Goal: Transaction & Acquisition: Purchase product/service

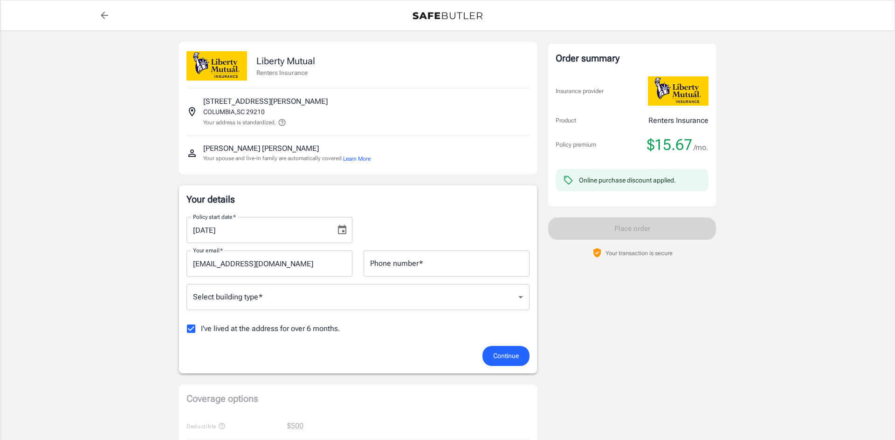
click at [391, 298] on body "Policy premium $ 15.67 /mo Liberty Mutual Renters Insurance [STREET_ADDRESS][PE…" at bounding box center [447, 440] width 895 height 881
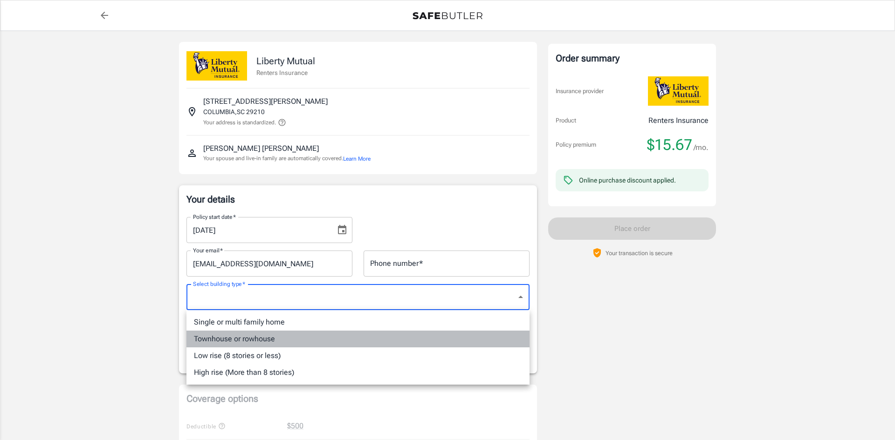
click at [289, 341] on li "Townhouse or rowhouse" at bounding box center [357, 339] width 343 height 17
type input "townhouse"
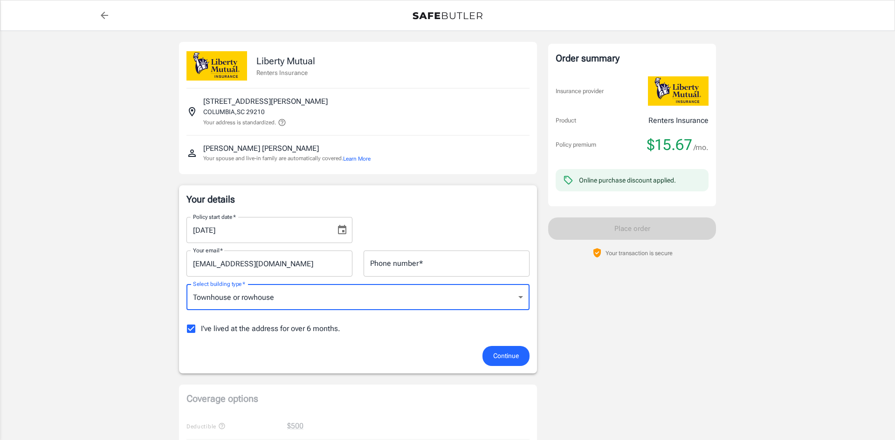
click at [194, 328] on input "I've lived at the address for over 6 months." at bounding box center [191, 329] width 20 height 20
checkbox input "false"
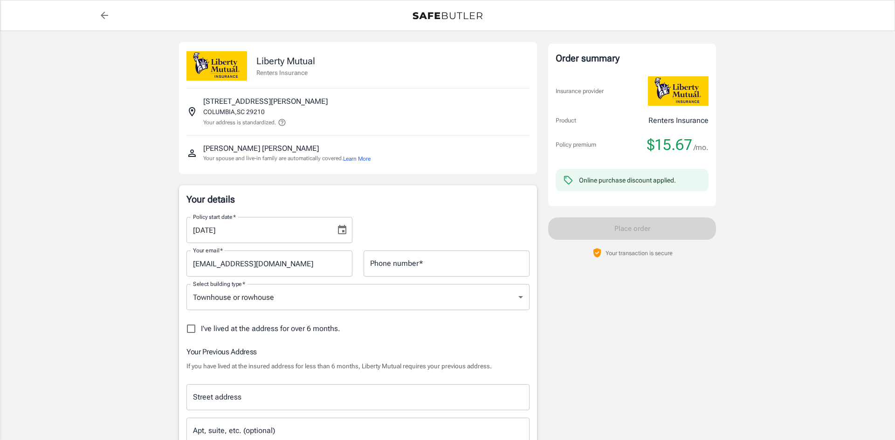
click at [376, 387] on div "Street address" at bounding box center [357, 397] width 343 height 26
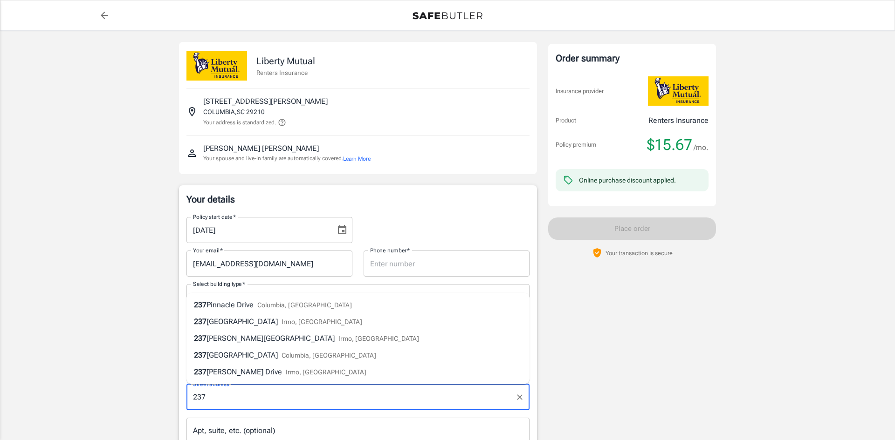
type input "[STREET_ADDRESS][US_STATE]"
type input "8038258882"
type input "townhouse"
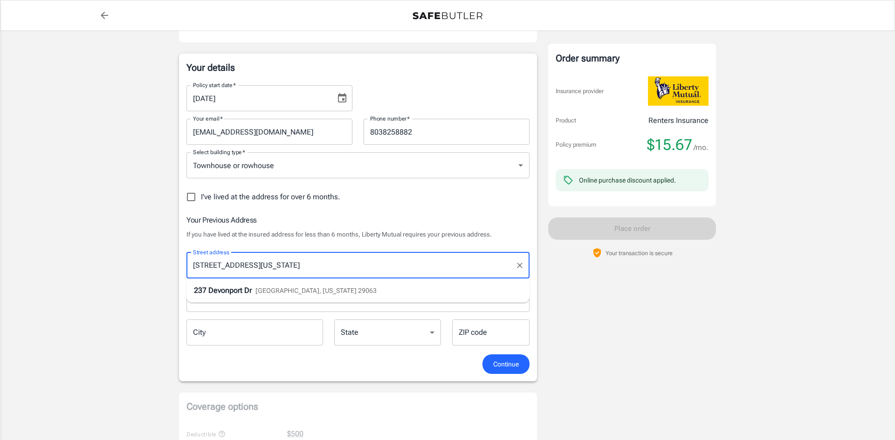
scroll to position [133, 0]
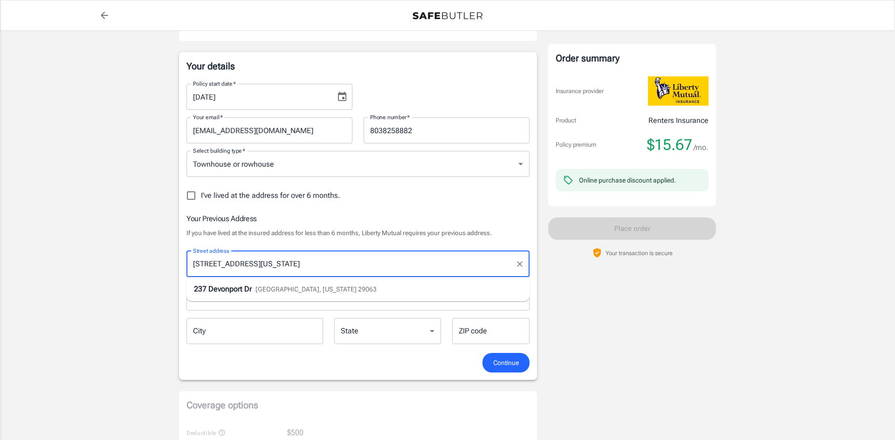
click at [335, 289] on span "[GEOGRAPHIC_DATA], [US_STATE] 29063" at bounding box center [315, 289] width 121 height 7
type input "[STREET_ADDRESS]"
type input "Irmo"
select select "SC"
type input "29063"
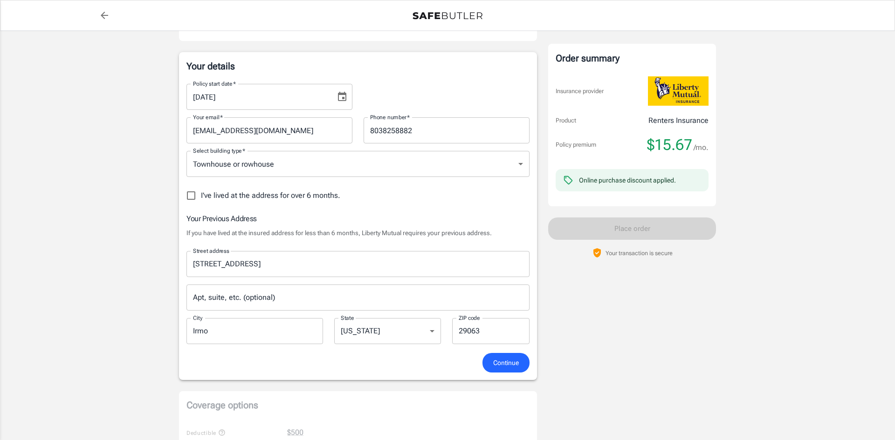
click at [503, 369] on button "Continue" at bounding box center [505, 363] width 47 height 20
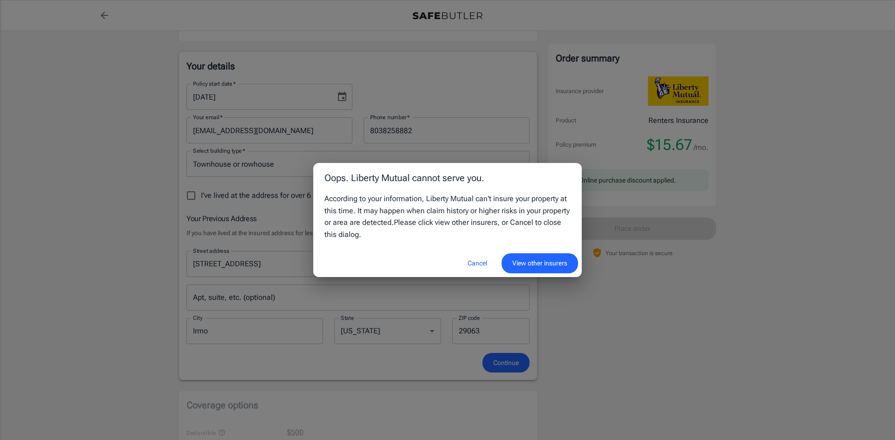
click at [512, 263] on button "View other insurers" at bounding box center [539, 263] width 76 height 20
